Goal: Information Seeking & Learning: Learn about a topic

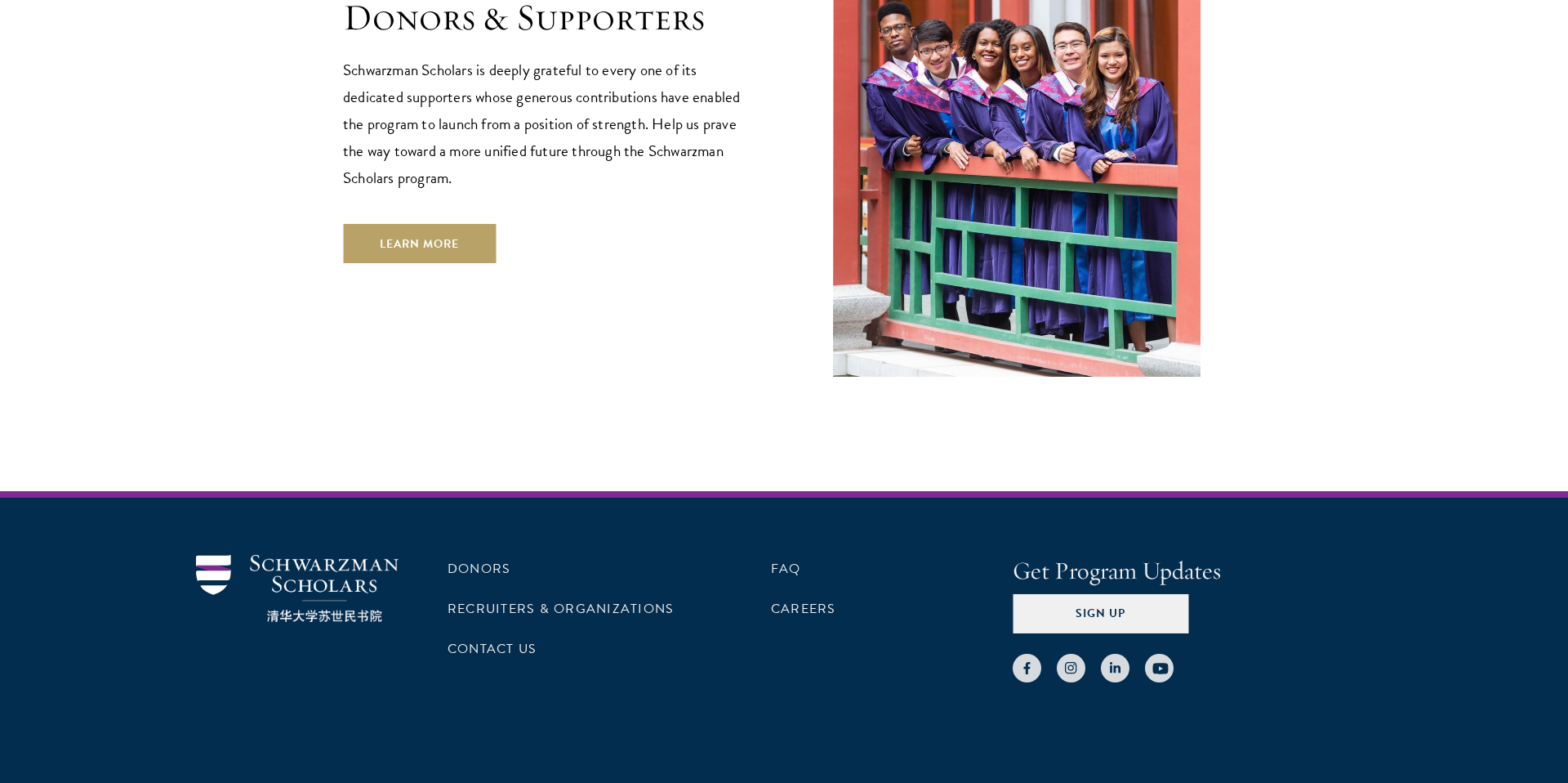
scroll to position [4732, 0]
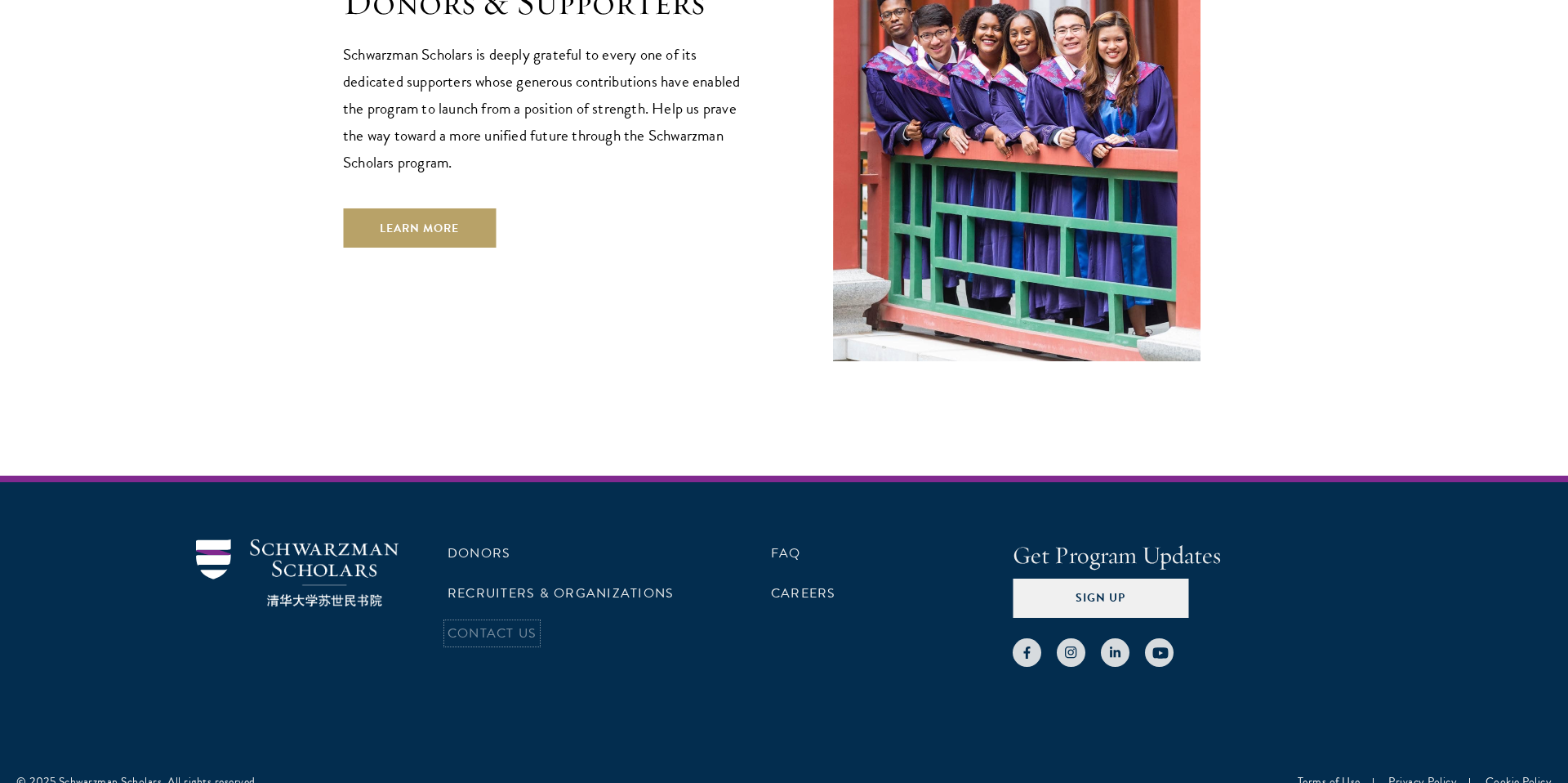
click at [527, 624] on link "Contact Us" at bounding box center [492, 634] width 89 height 20
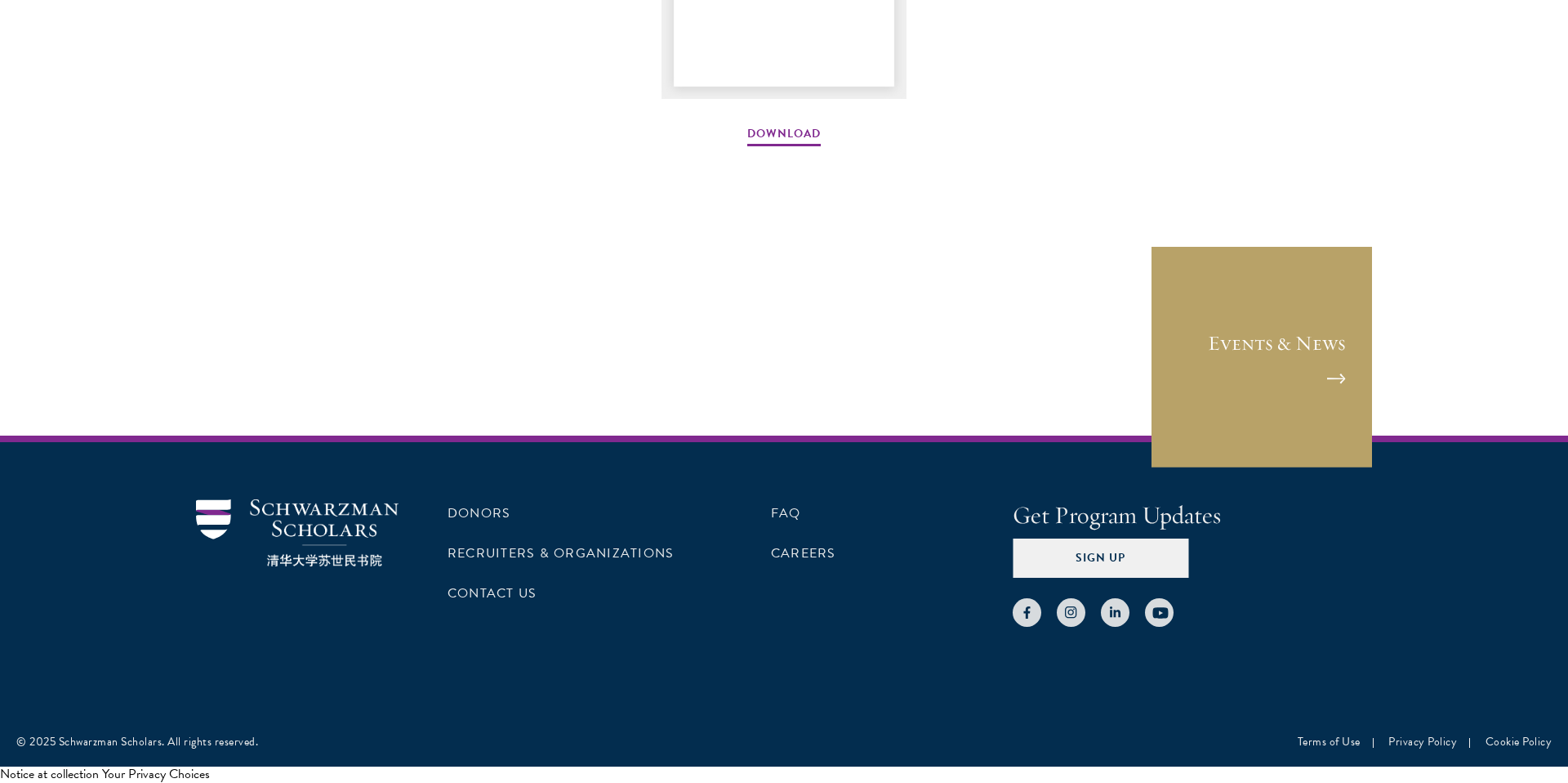
scroll to position [2568, 0]
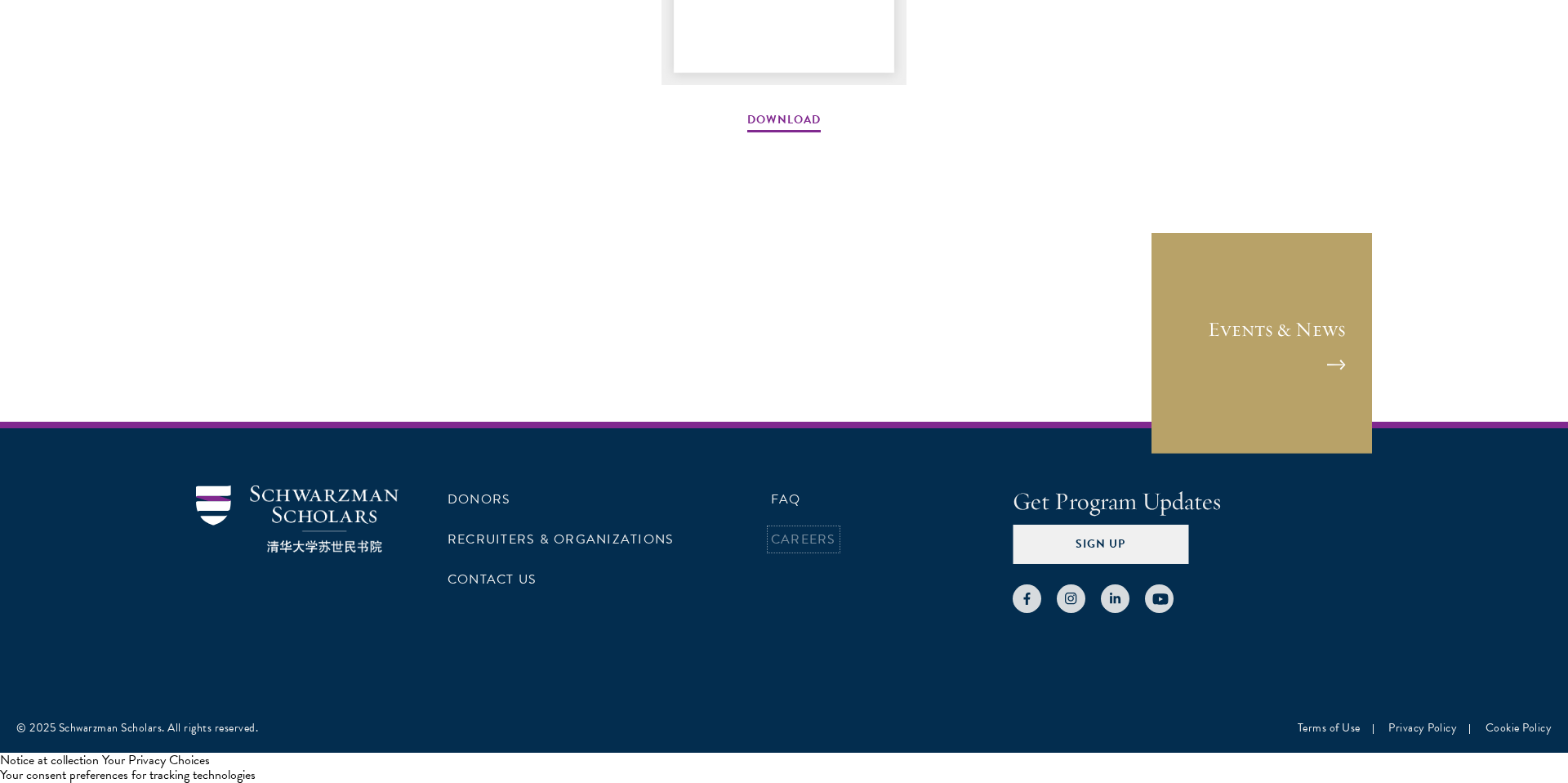
click at [805, 535] on link "Careers" at bounding box center [803, 540] width 65 height 20
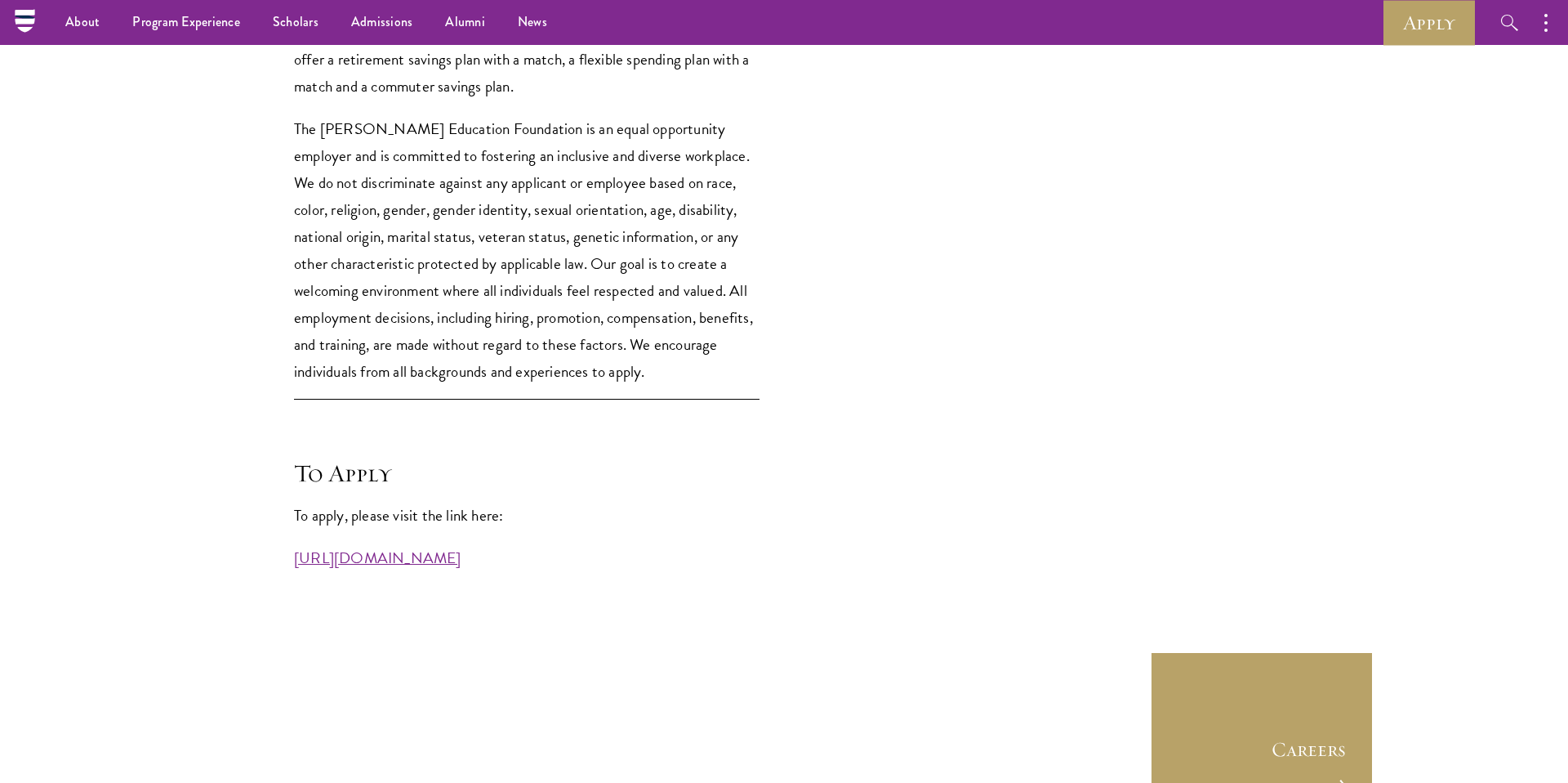
scroll to position [4077, 0]
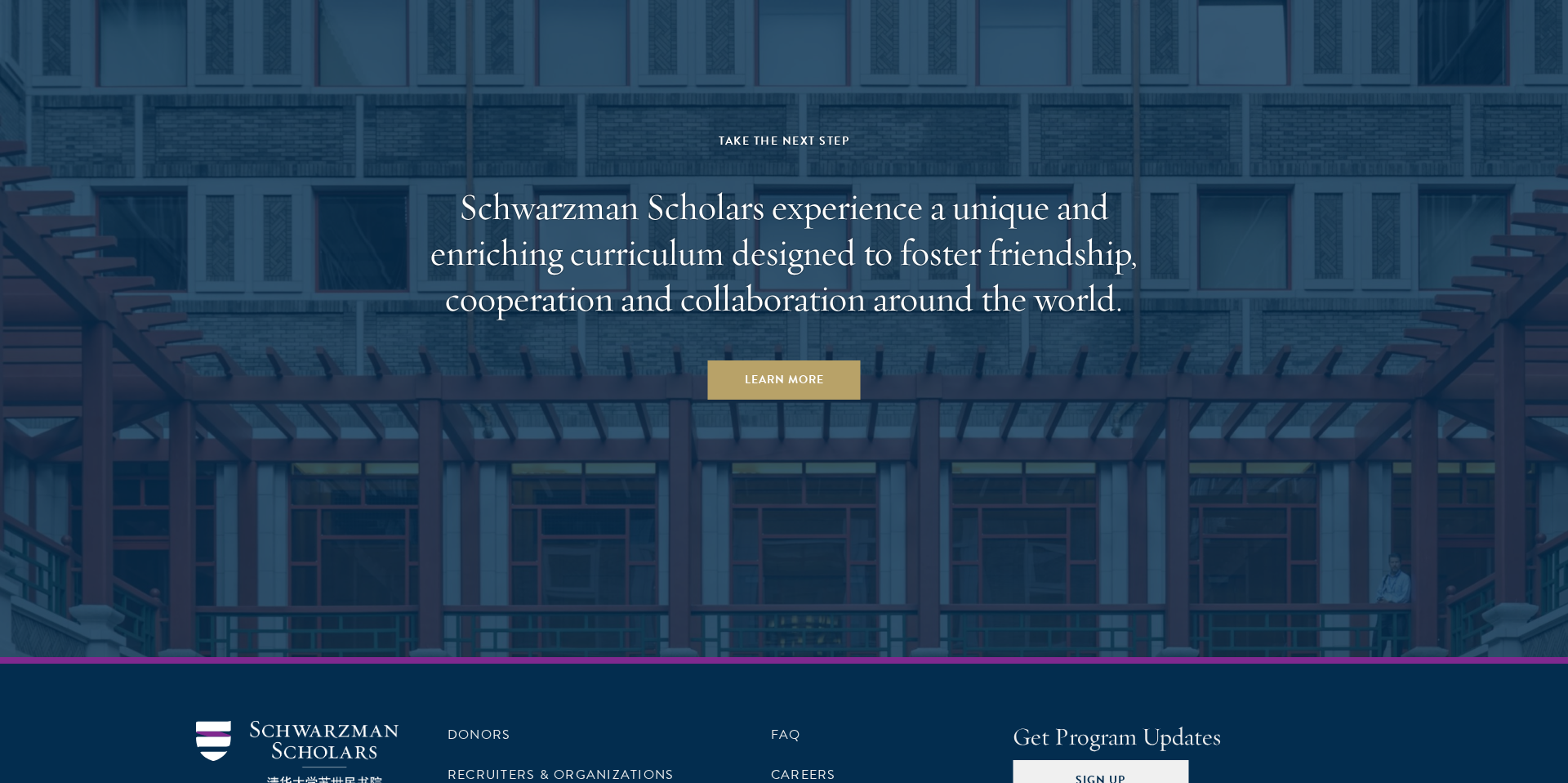
scroll to position [8584, 0]
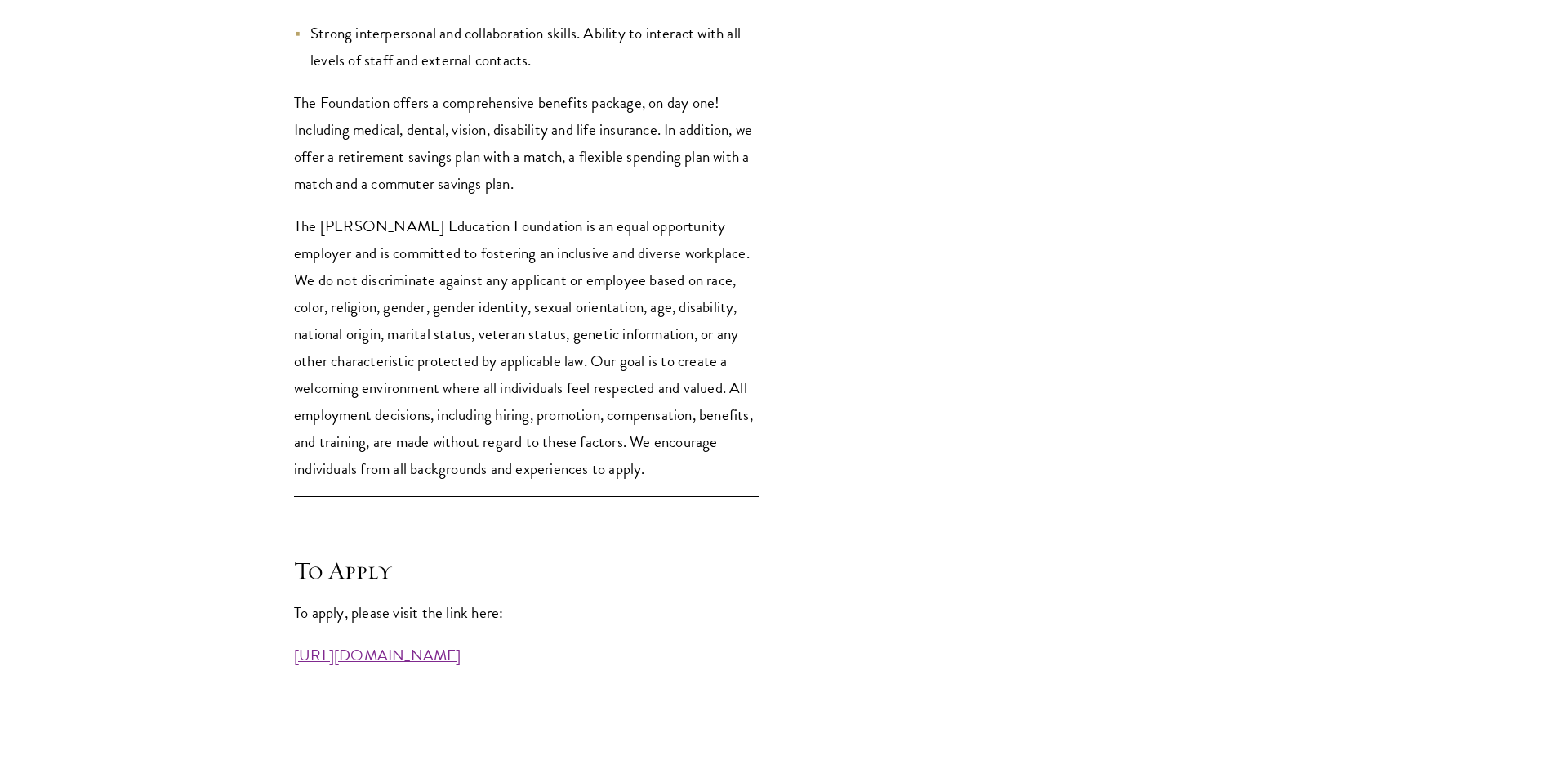
scroll to position [4397, 0]
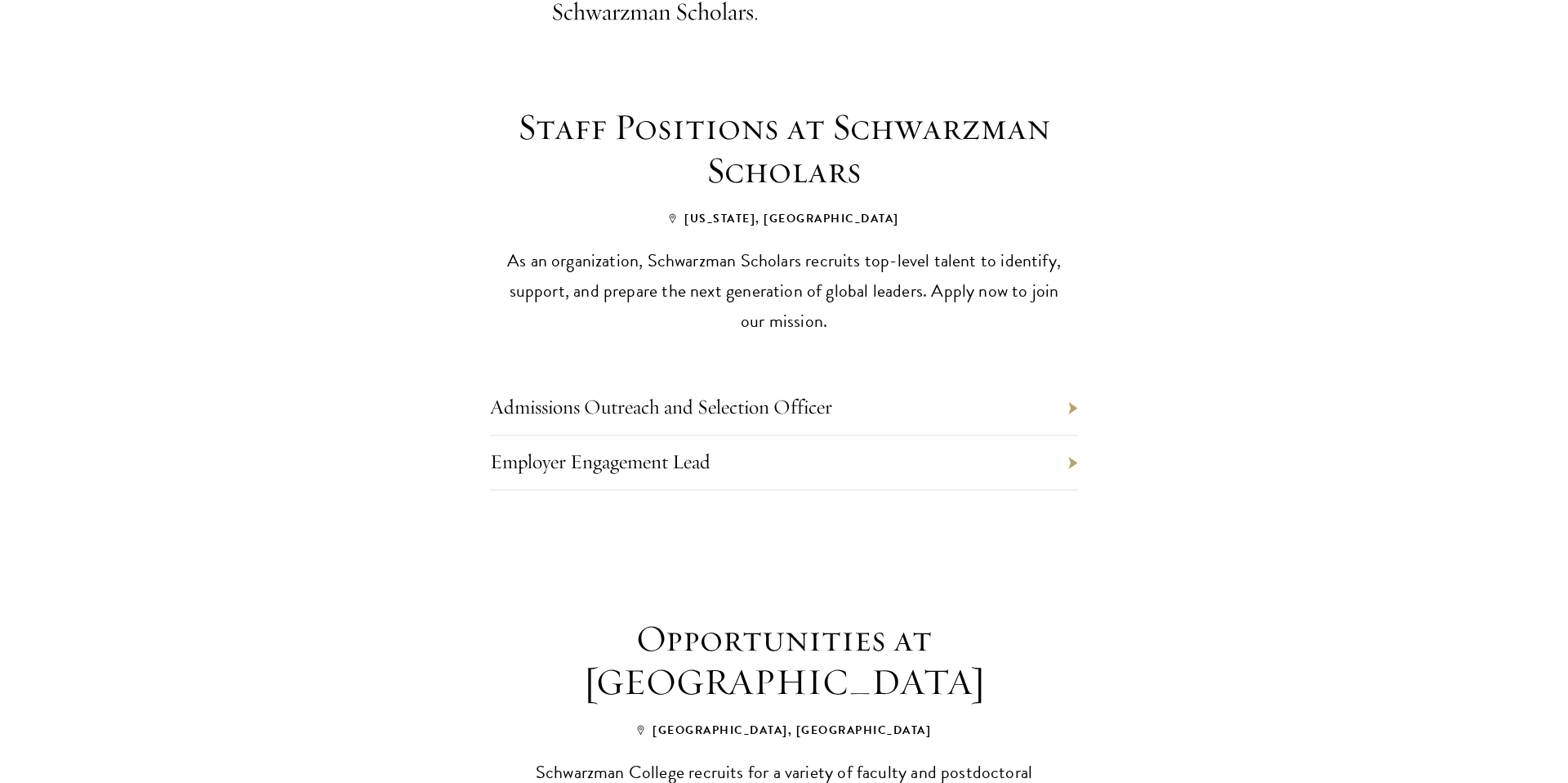
scroll to position [633, 0]
click at [696, 447] on link "Employer Engagement Lead" at bounding box center [601, 460] width 221 height 25
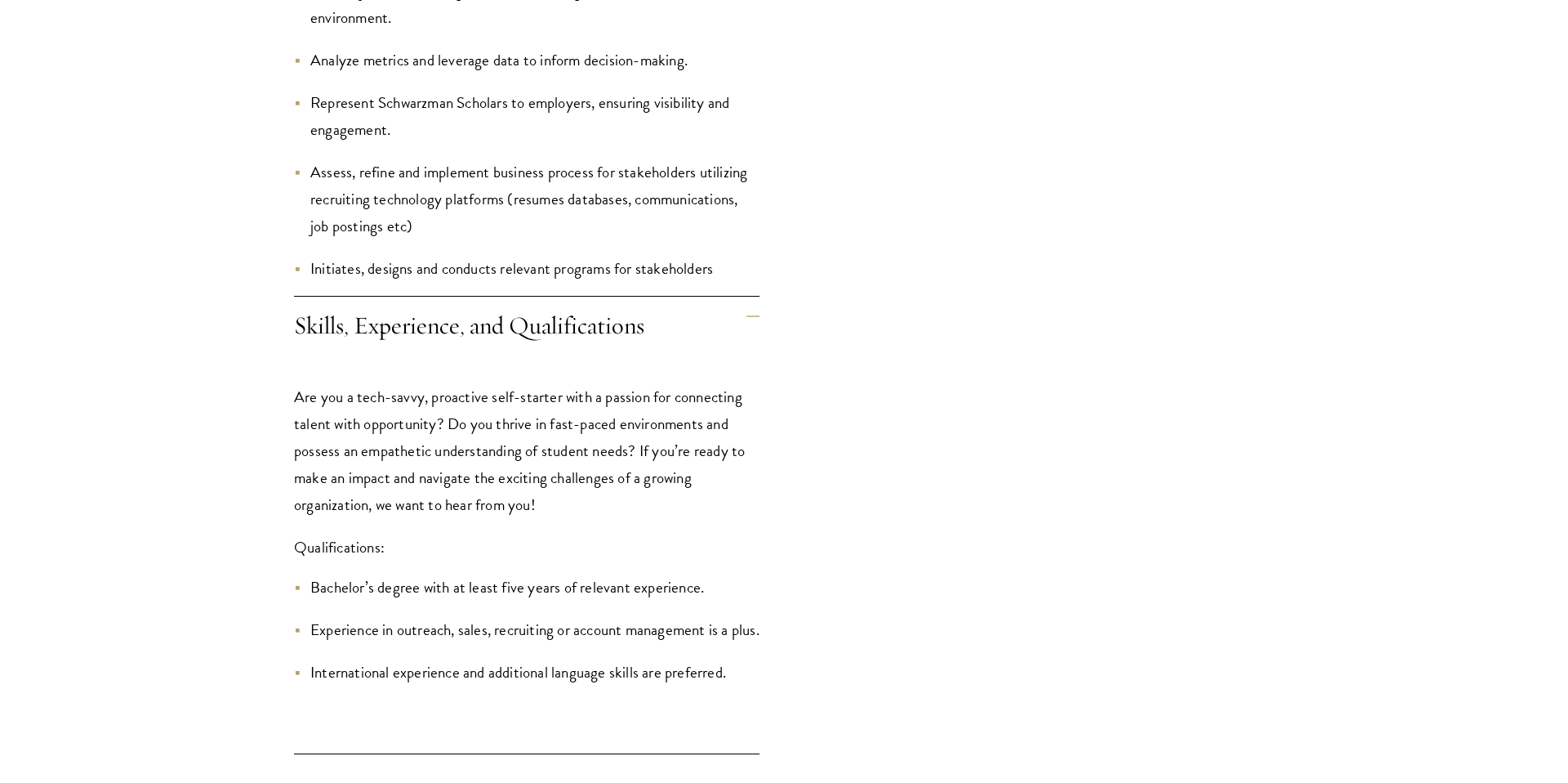
scroll to position [1918, 0]
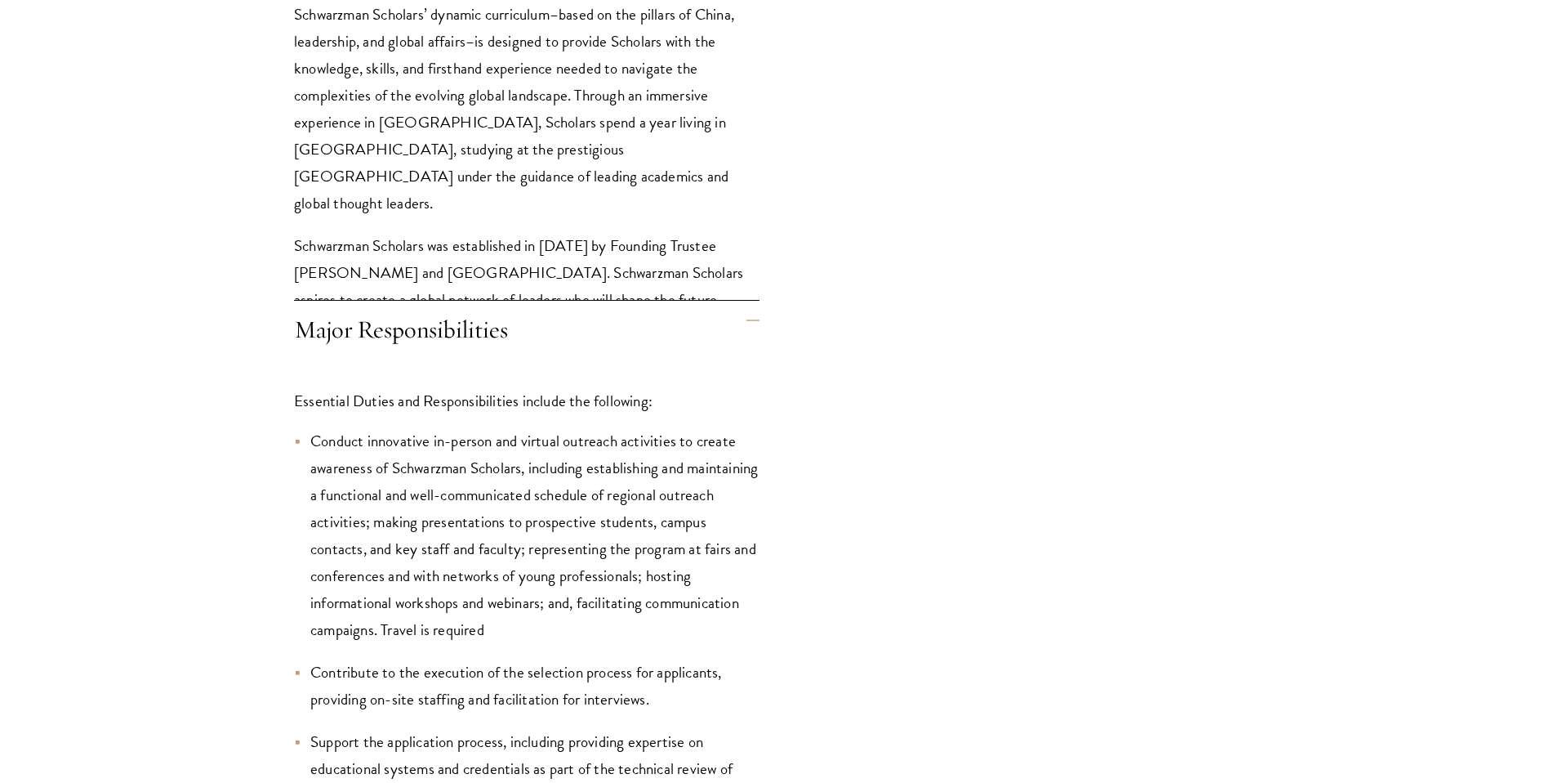
scroll to position [1727, 0]
